Goal: Information Seeking & Learning: Learn about a topic

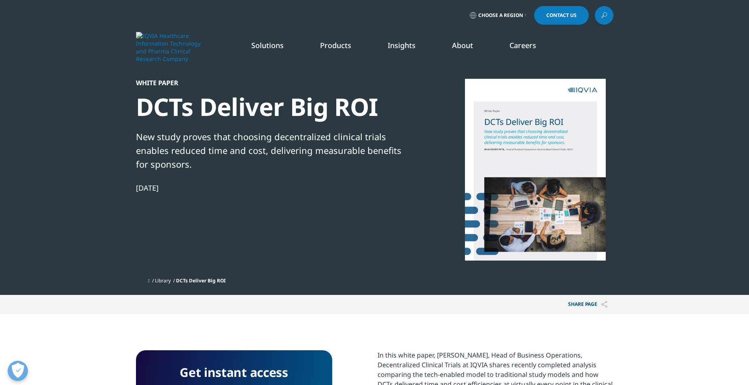
scroll to position [110, 477]
click at [168, 279] on link "Library" at bounding box center [163, 280] width 16 height 7
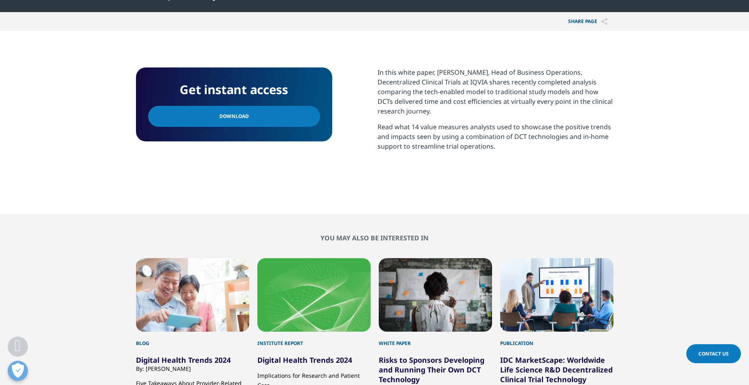
scroll to position [0, 0]
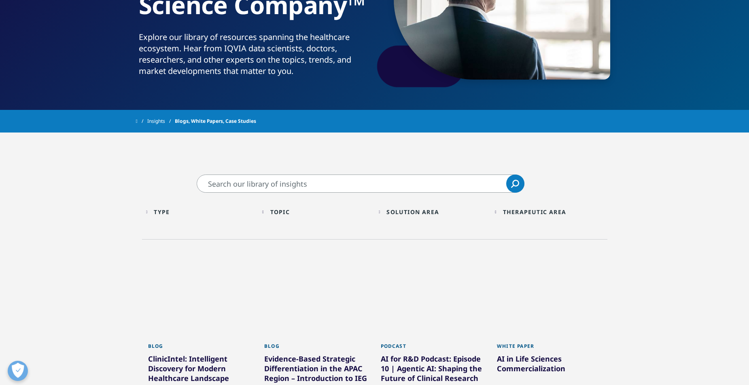
scroll to position [11, 0]
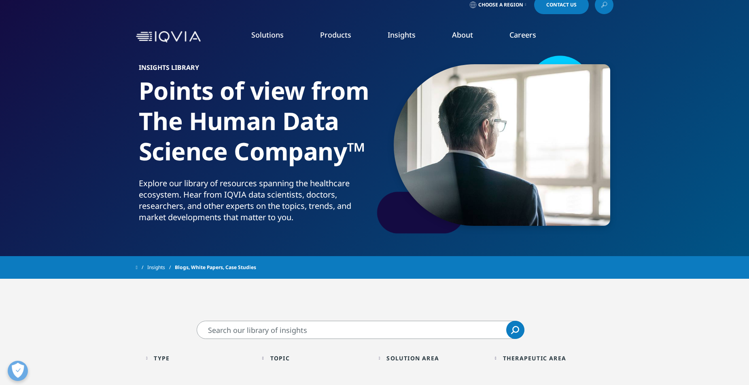
click at [351, 341] on div "Type Loading Clear Or/And Operator Toggle Article 221 Toggle Toggle Blog 1,404 …" at bounding box center [374, 362] width 465 height 47
click at [351, 336] on input "Search" at bounding box center [361, 330] width 328 height 18
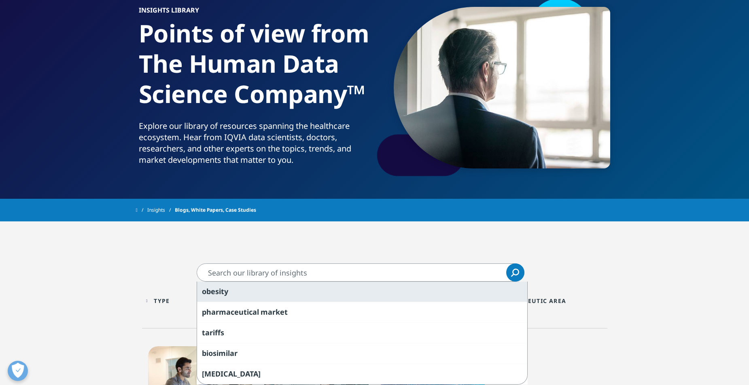
scroll to position [132, 0]
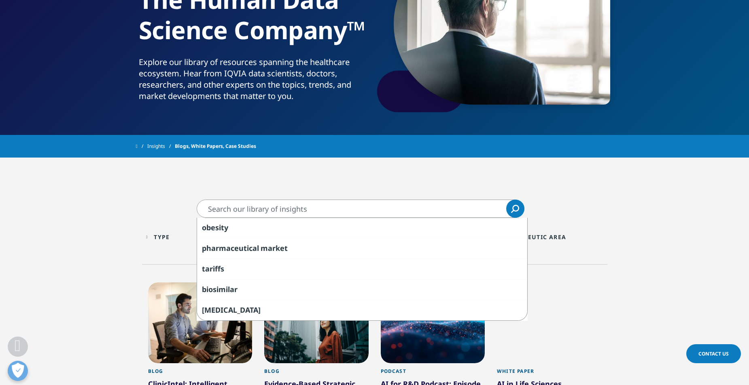
click at [169, 236] on div "Type" at bounding box center [162, 237] width 16 height 8
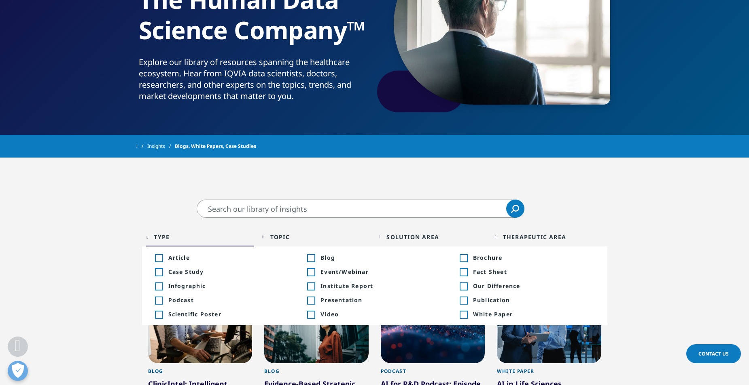
click at [273, 238] on div "Topic Loading Clear Or/And Operator" at bounding box center [316, 237] width 108 height 19
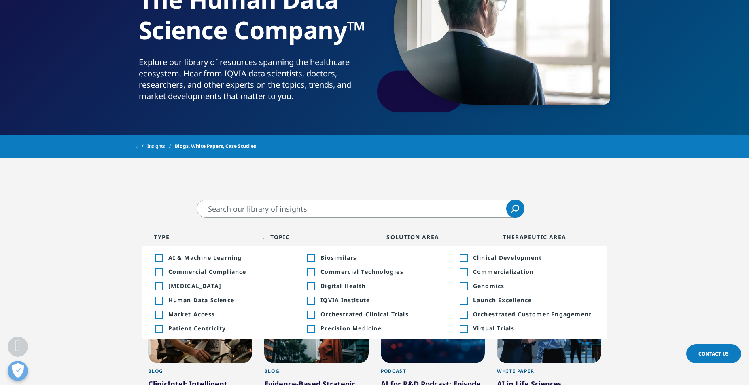
click at [427, 236] on div "Solution Area" at bounding box center [412, 237] width 53 height 8
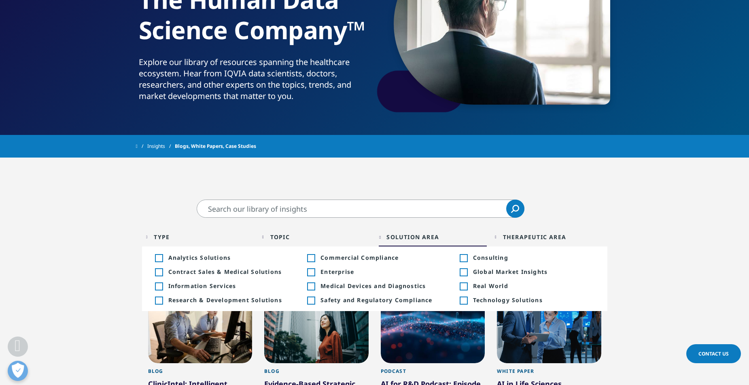
click at [280, 237] on div "Topic" at bounding box center [279, 237] width 19 height 8
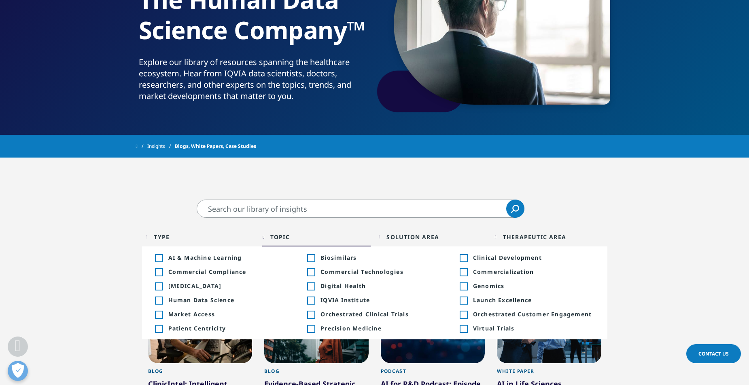
click at [177, 234] on div "Type Loading" at bounding box center [204, 237] width 100 height 8
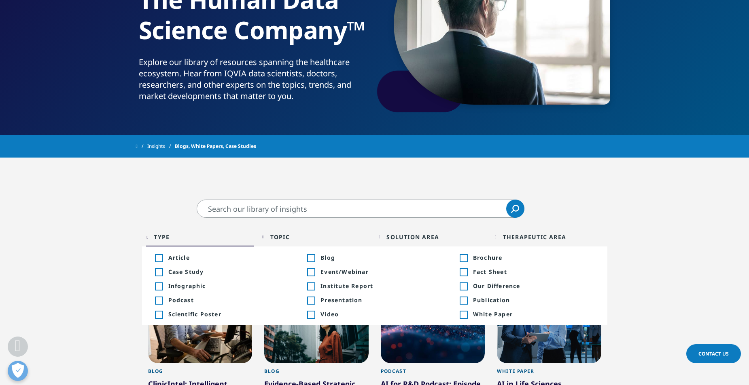
click at [341, 288] on span "Institute Report" at bounding box center [380, 286] width 121 height 8
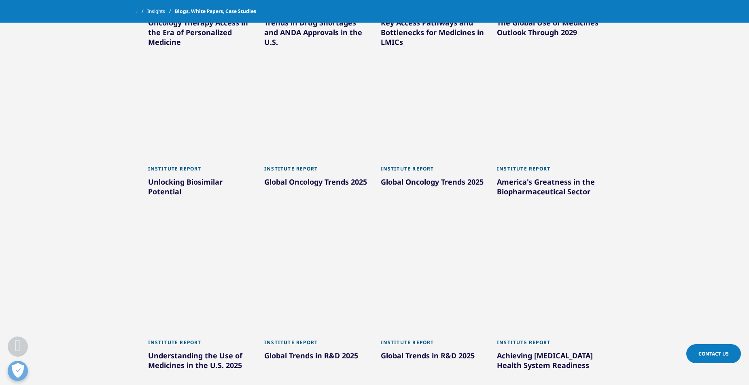
scroll to position [617, 0]
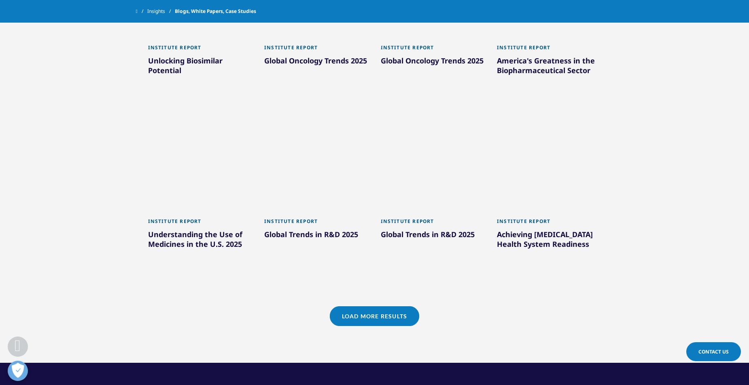
click at [385, 316] on link "Load More Results" at bounding box center [374, 317] width 89 height 20
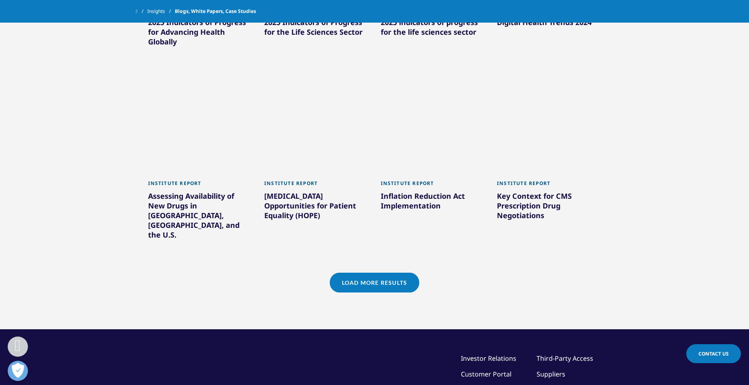
scroll to position [1183, 0]
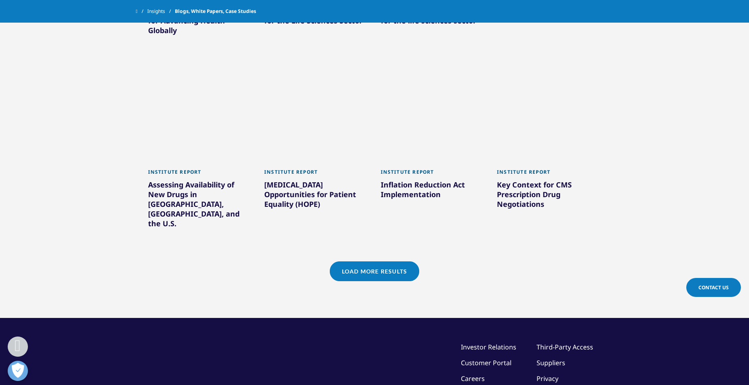
click at [396, 262] on link "Load More Results" at bounding box center [374, 272] width 89 height 20
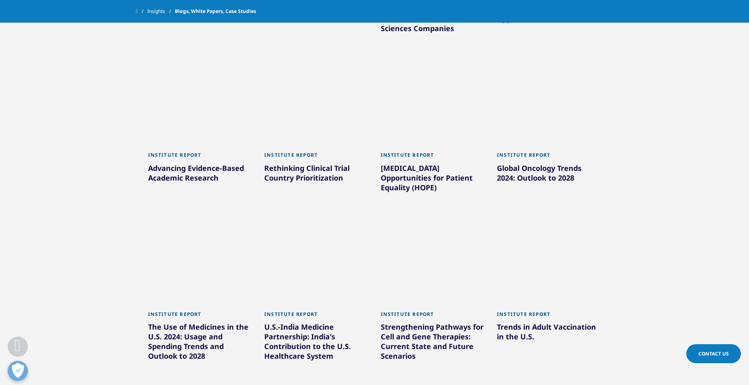
scroll to position [1669, 0]
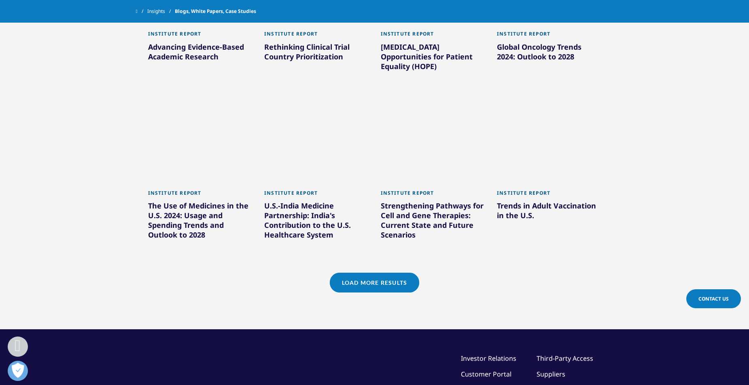
click at [389, 273] on link "Load More Results" at bounding box center [374, 283] width 89 height 20
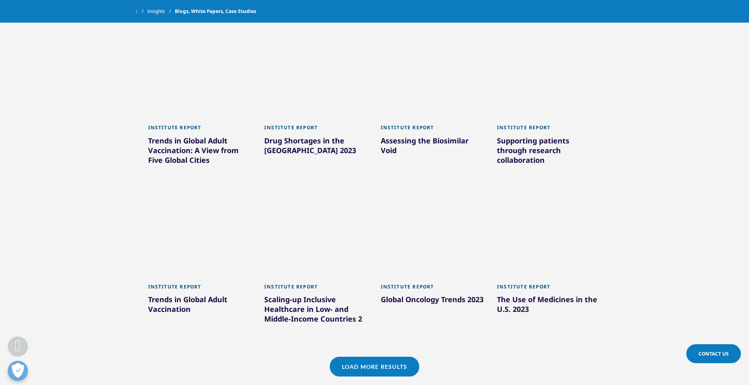
scroll to position [2073, 0]
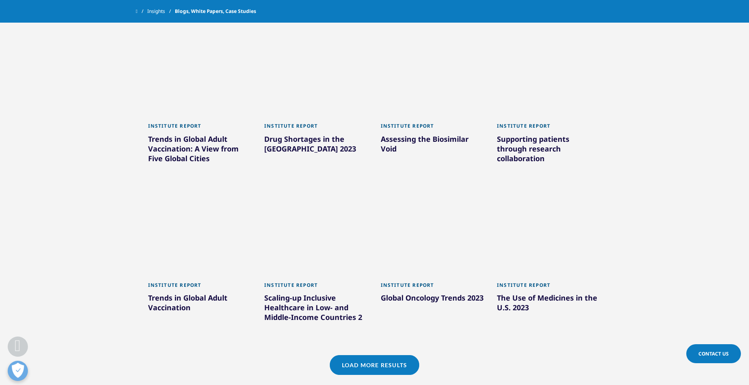
click at [354, 355] on link "Load More Results" at bounding box center [374, 365] width 89 height 20
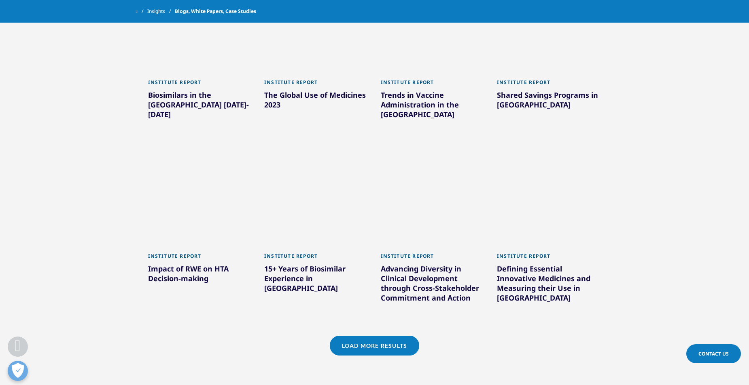
scroll to position [2680, 0]
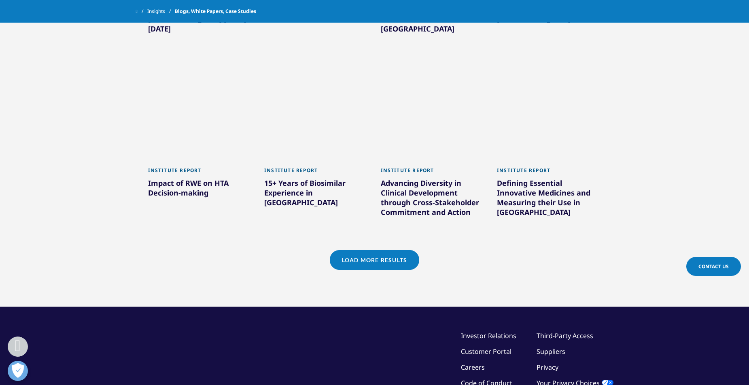
click at [351, 250] on link "Load More Results" at bounding box center [374, 260] width 89 height 20
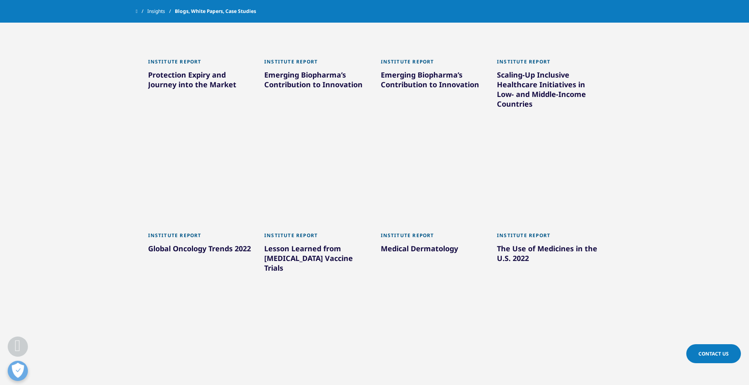
scroll to position [3044, 0]
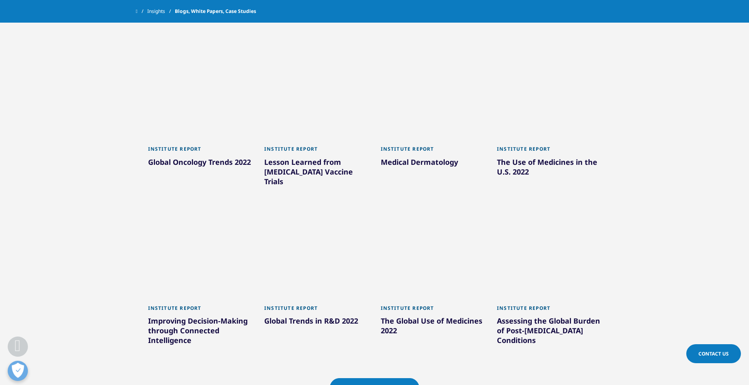
click at [367, 379] on link "Load More Results" at bounding box center [374, 389] width 89 height 20
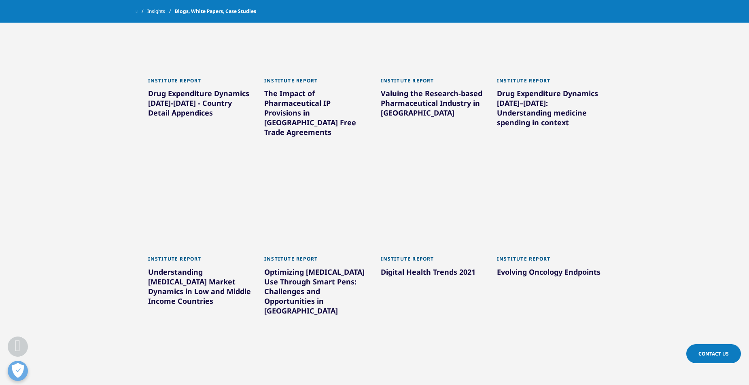
scroll to position [3529, 0]
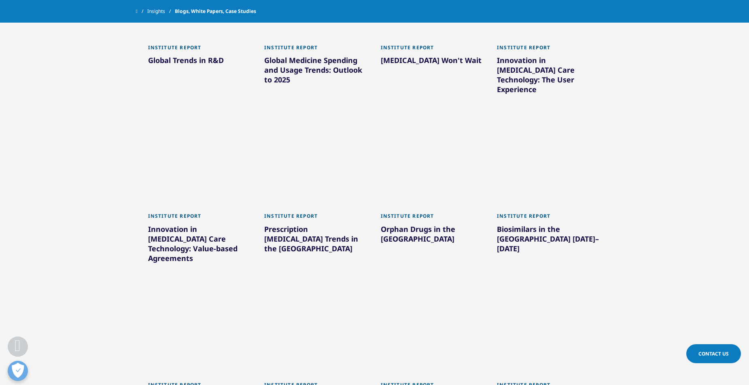
scroll to position [4014, 0]
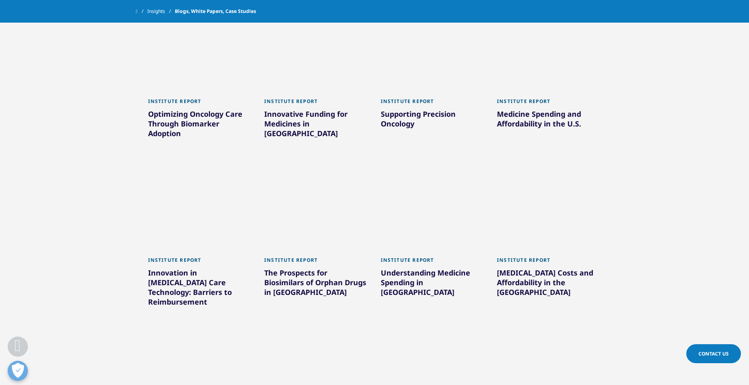
scroll to position [3974, 0]
